Goal: Task Accomplishment & Management: Use online tool/utility

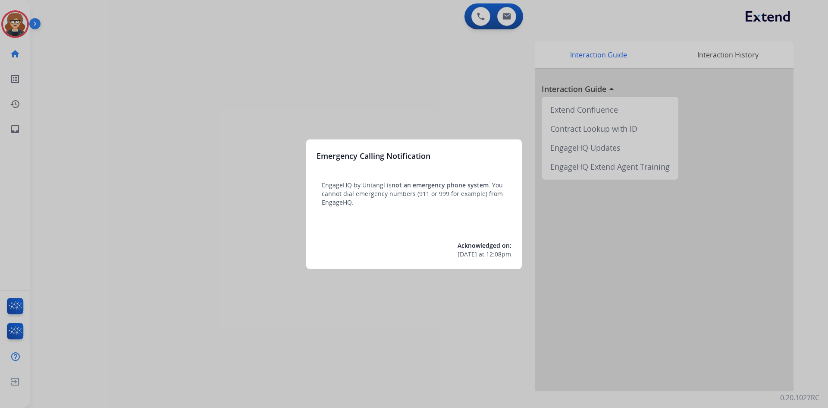
click at [223, 76] on div at bounding box center [414, 204] width 828 height 408
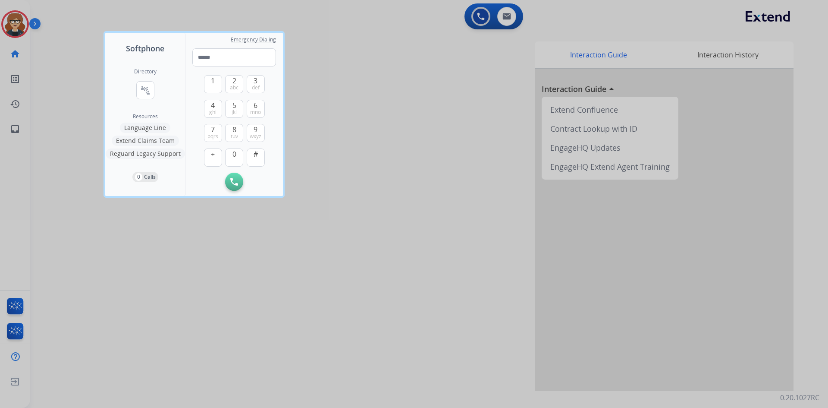
click at [15, 19] on div at bounding box center [414, 204] width 828 height 408
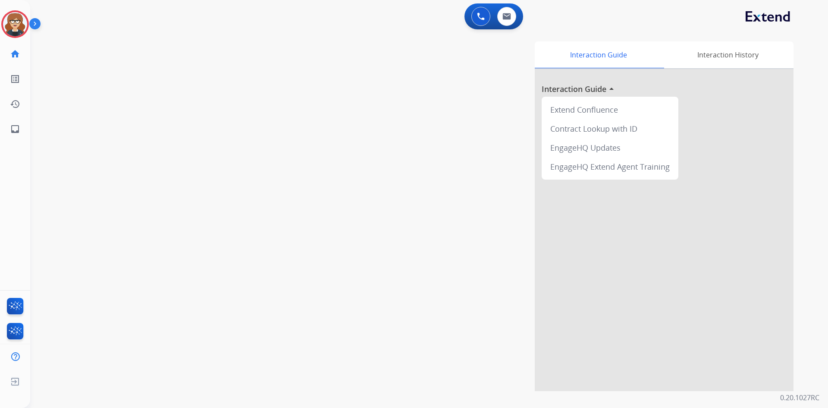
click at [38, 24] on img at bounding box center [36, 25] width 15 height 16
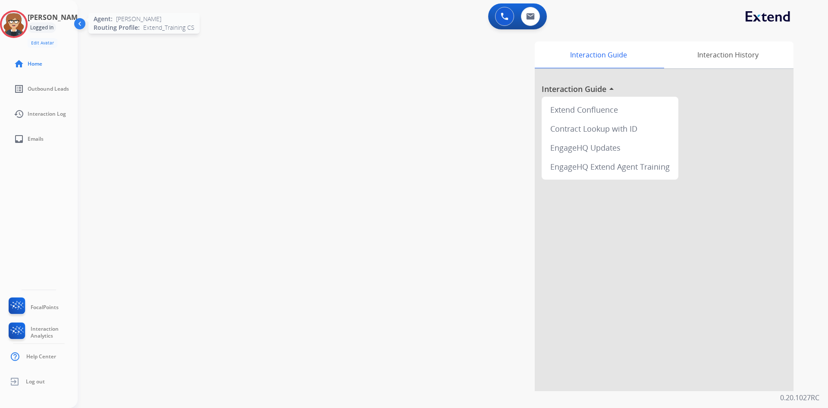
click at [17, 17] on img at bounding box center [14, 24] width 24 height 24
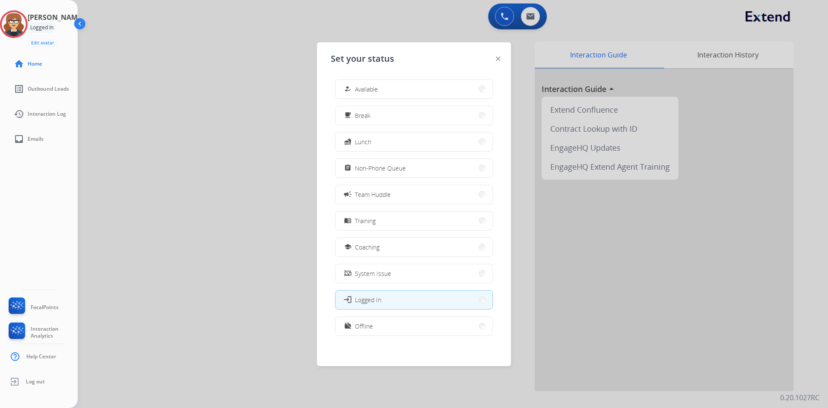
click at [407, 174] on button "assignment Non-Phone Queue" at bounding box center [414, 168] width 157 height 19
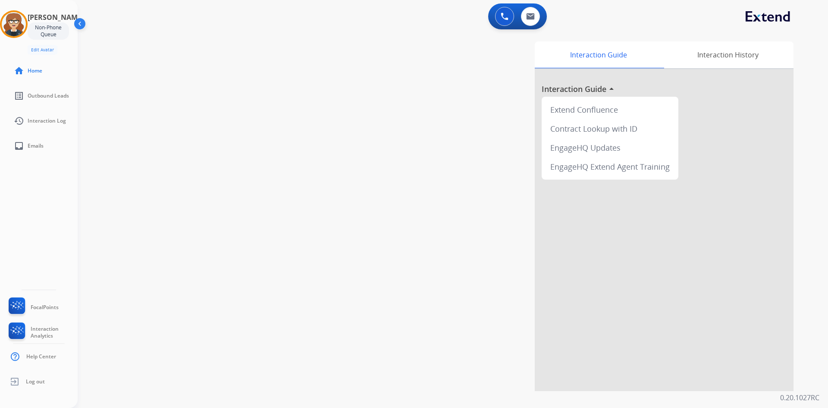
drag, startPoint x: 424, startPoint y: 146, endPoint x: 434, endPoint y: 111, distance: 36.2
click at [424, 146] on div "Interaction Guide Interaction History Interaction Guide arrow_drop_up Extend Co…" at bounding box center [561, 216] width 466 height 350
click at [533, 15] on img at bounding box center [530, 16] width 9 height 7
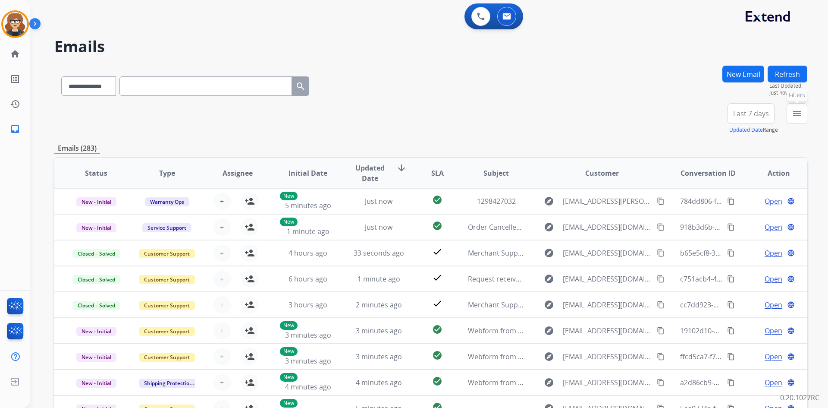
click at [794, 118] on mat-icon "menu" at bounding box center [797, 113] width 10 height 10
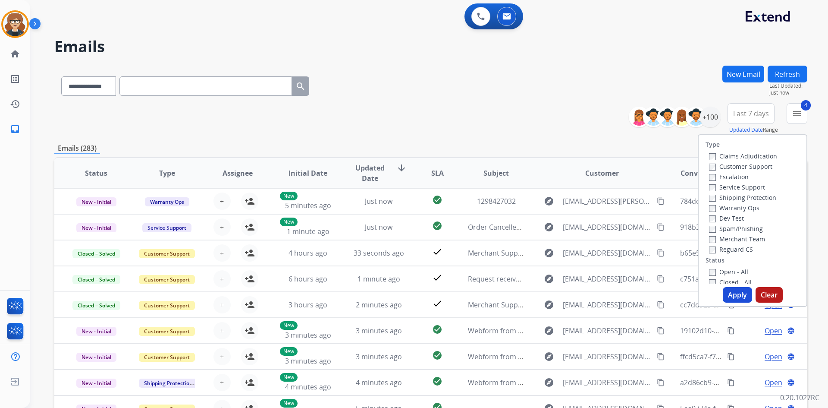
drag, startPoint x: 603, startPoint y: 67, endPoint x: 581, endPoint y: 66, distance: 21.6
click at [603, 67] on div "**********" at bounding box center [430, 85] width 753 height 38
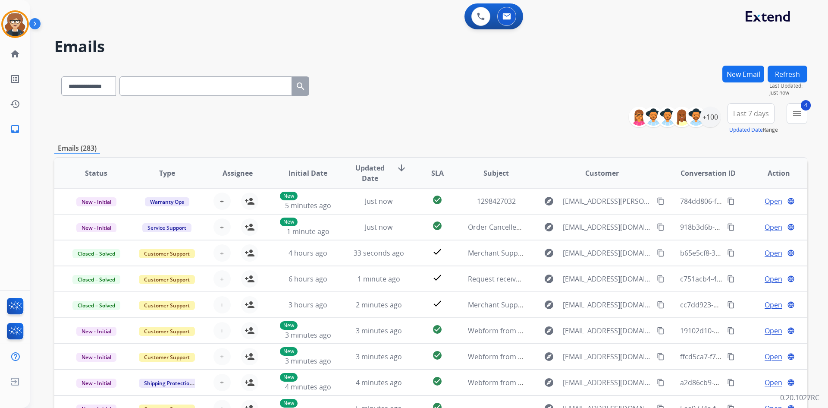
click at [743, 112] on span "Last 7 days" at bounding box center [752, 113] width 36 height 3
click at [754, 218] on div "Last 90 days" at bounding box center [748, 218] width 47 height 13
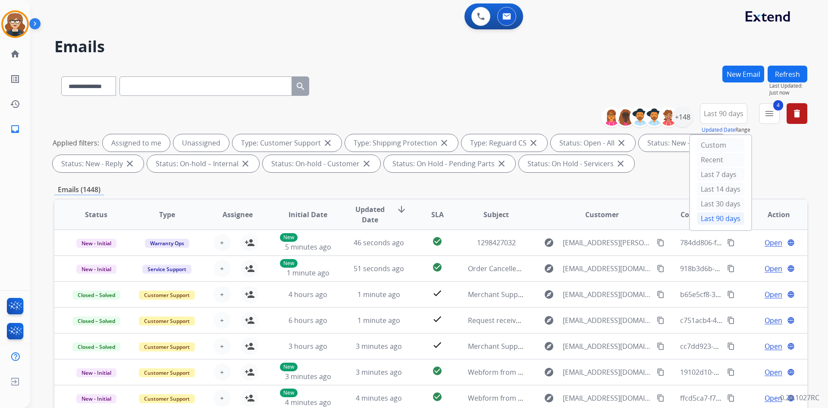
click at [779, 148] on div "Applied filters: Assigned to me Unassigned Type: Customer Support close Type: S…" at bounding box center [429, 153] width 753 height 38
click at [769, 112] on mat-icon "menu" at bounding box center [770, 113] width 10 height 10
